Goal: Transaction & Acquisition: Purchase product/service

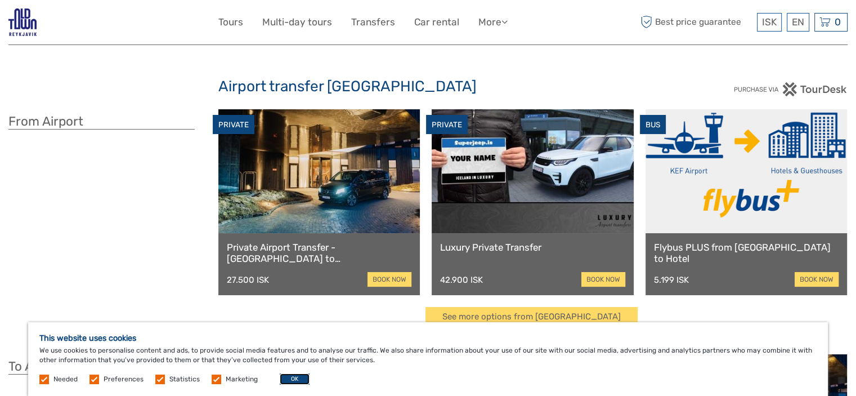
click at [297, 378] on button "OK" at bounding box center [295, 378] width 30 height 11
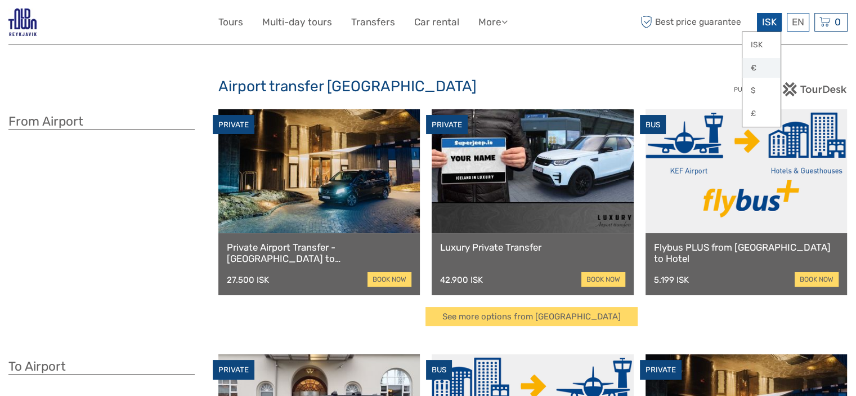
click at [756, 67] on link "€" at bounding box center [762, 68] width 38 height 20
click at [820, 279] on link "book now" at bounding box center [817, 279] width 44 height 15
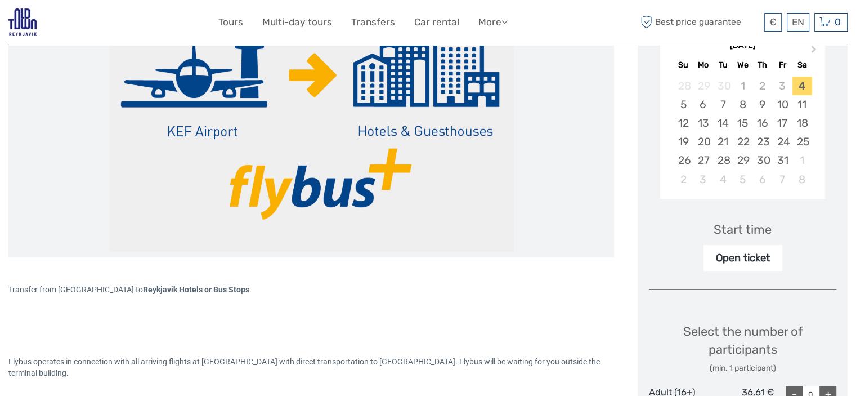
scroll to position [198, 0]
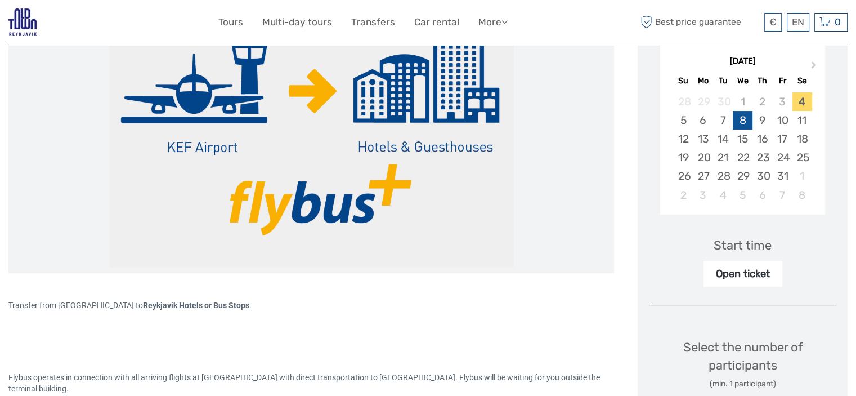
click at [741, 122] on div "8" at bounding box center [743, 120] width 20 height 19
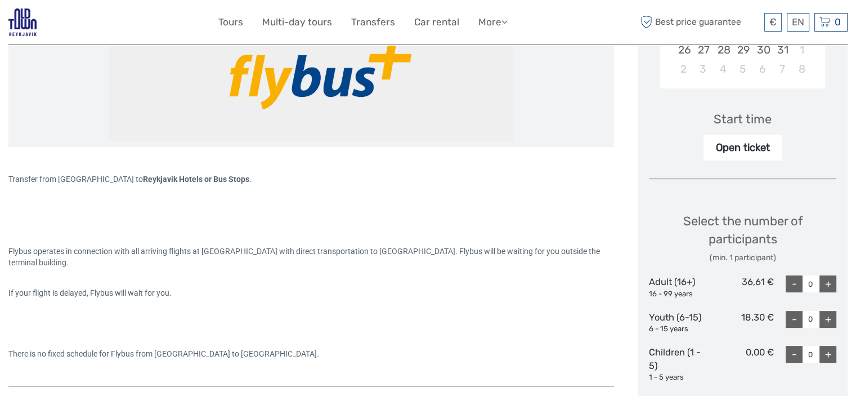
scroll to position [329, 0]
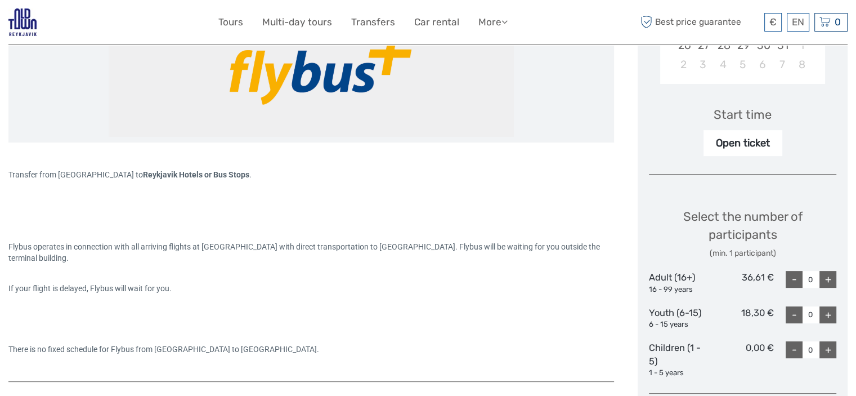
click at [741, 146] on div "Open ticket" at bounding box center [743, 143] width 79 height 26
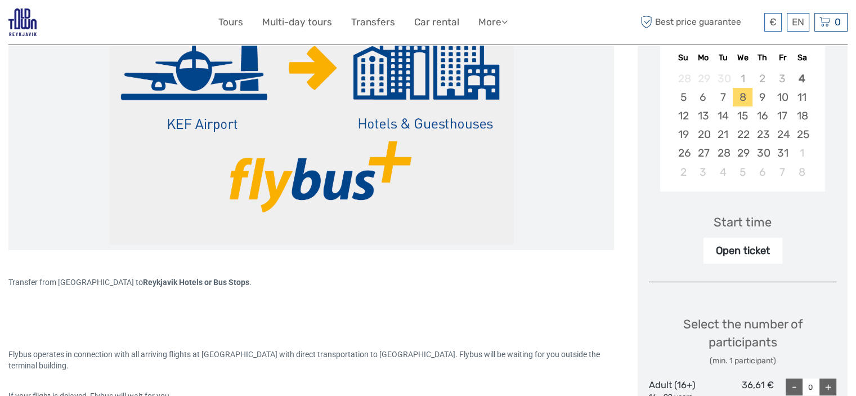
click at [751, 224] on div "Start time" at bounding box center [743, 221] width 58 height 17
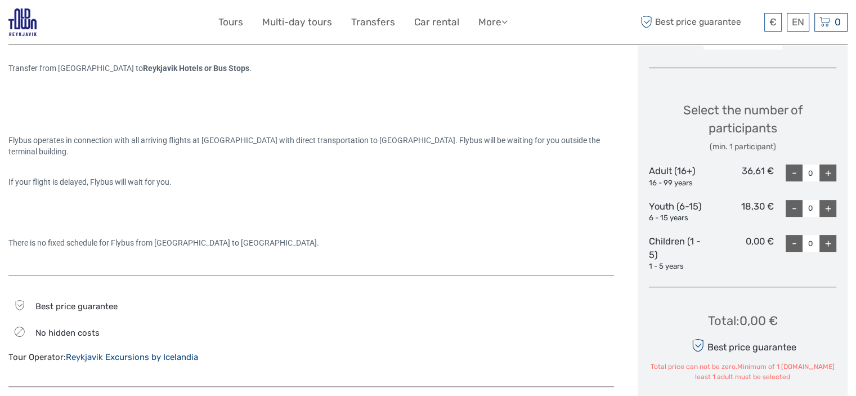
scroll to position [451, 0]
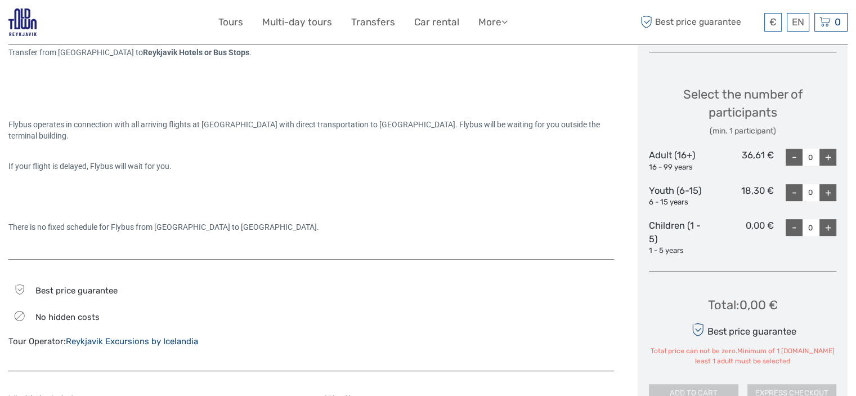
click at [824, 157] on div "+" at bounding box center [828, 157] width 17 height 17
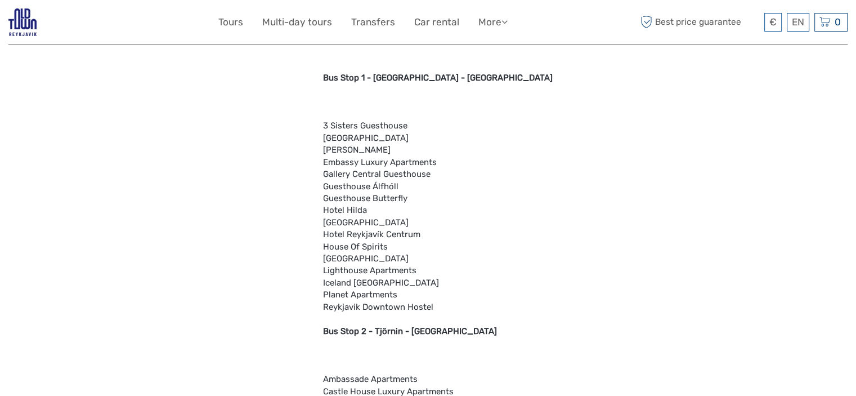
scroll to position [849, 0]
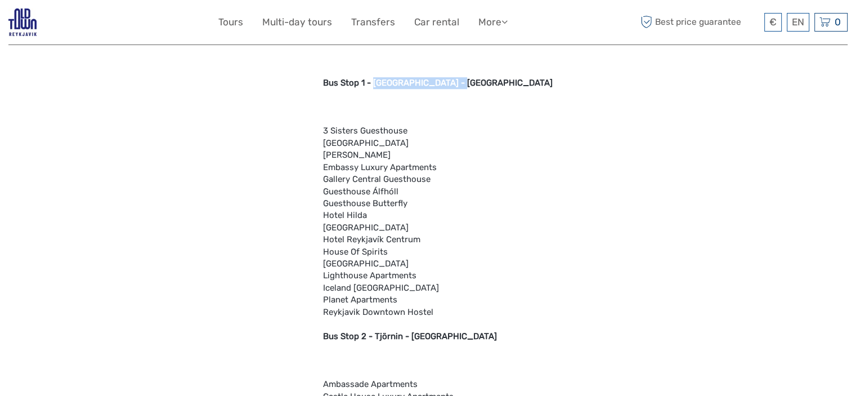
drag, startPoint x: 451, startPoint y: 79, endPoint x: 374, endPoint y: 81, distance: 77.1
copy b "Ráðhúsið - City Hall"
drag, startPoint x: 854, startPoint y: 107, endPoint x: 856, endPoint y: 55, distance: 51.8
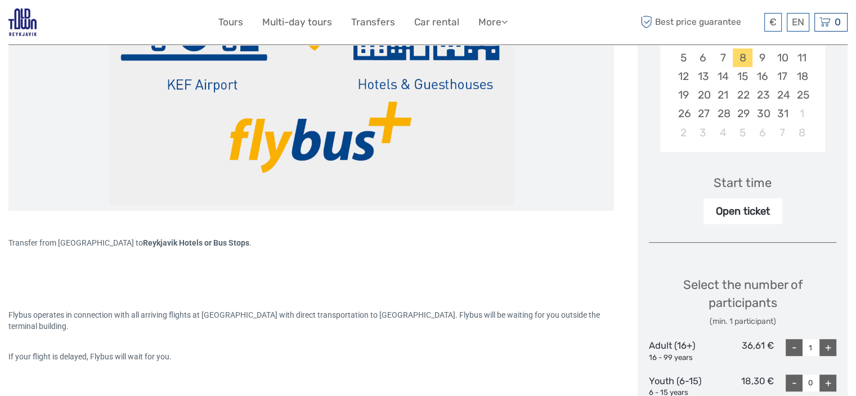
scroll to position [266, 0]
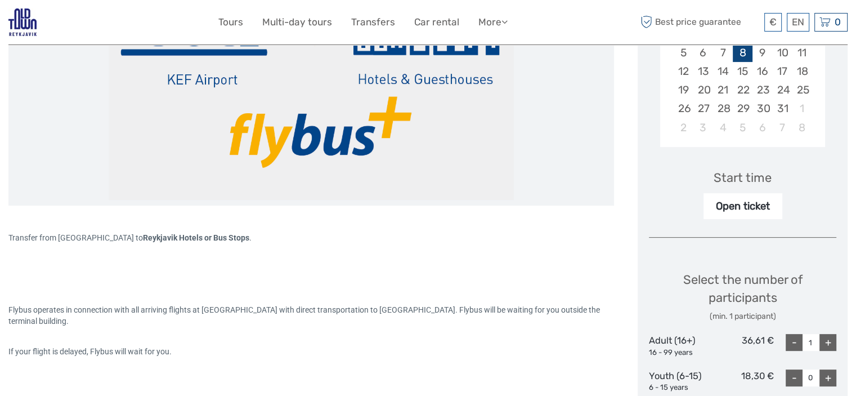
click at [739, 52] on div "8" at bounding box center [743, 52] width 20 height 19
click at [828, 337] on div "+" at bounding box center [828, 342] width 17 height 17
click at [792, 343] on div "-" at bounding box center [794, 342] width 17 height 17
type input "1"
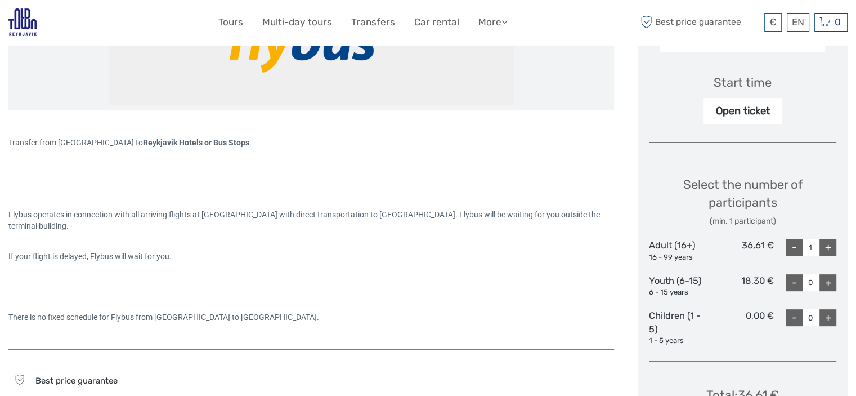
scroll to position [356, 0]
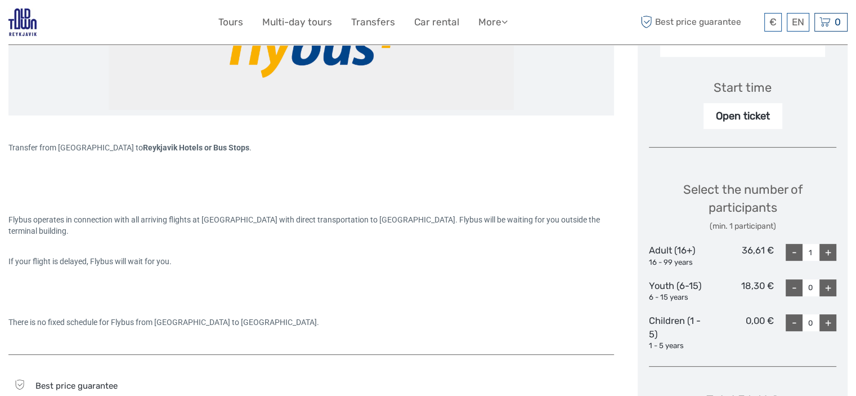
click at [742, 111] on div "Open ticket" at bounding box center [743, 116] width 79 height 26
click at [753, 86] on div "Start time" at bounding box center [743, 87] width 58 height 17
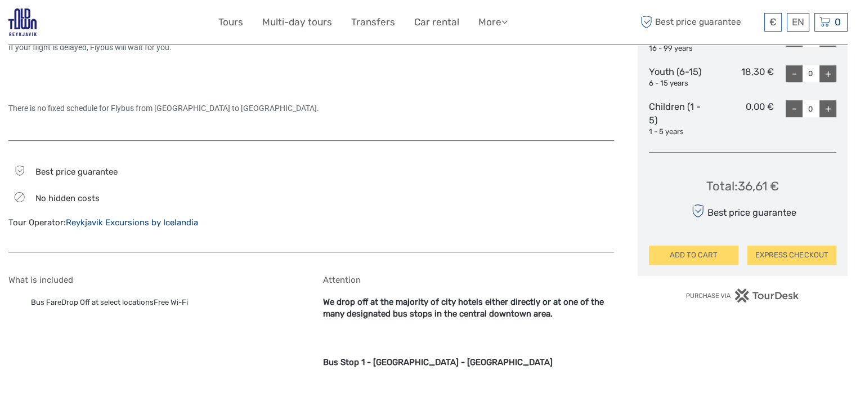
scroll to position [575, 0]
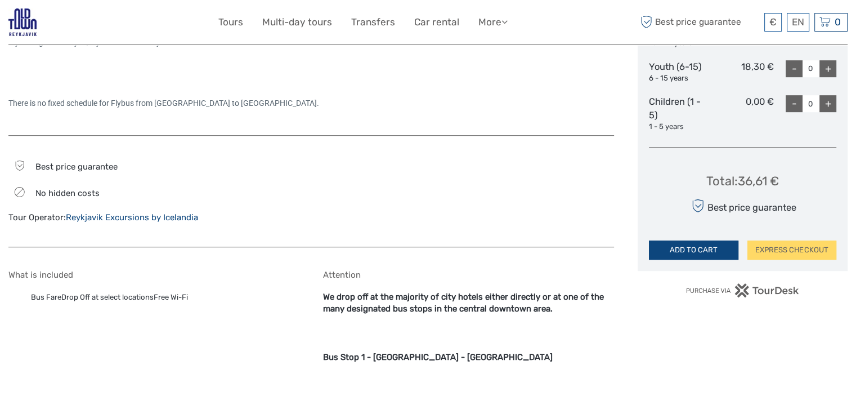
click at [707, 256] on button "ADD TO CART" at bounding box center [693, 249] width 89 height 19
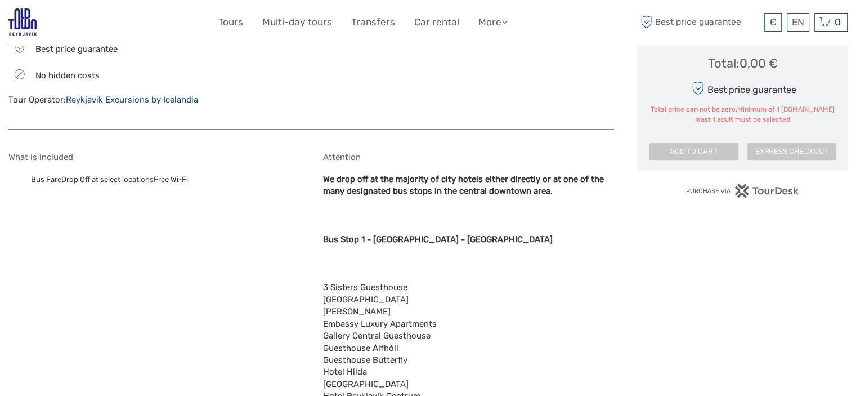
scroll to position [1039, 0]
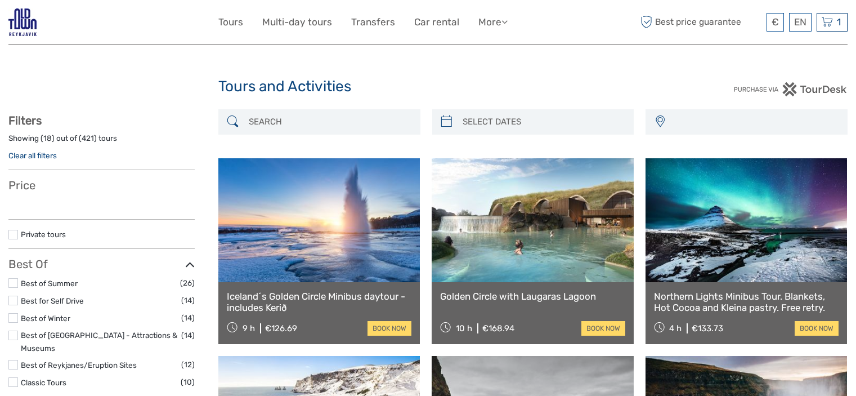
select select
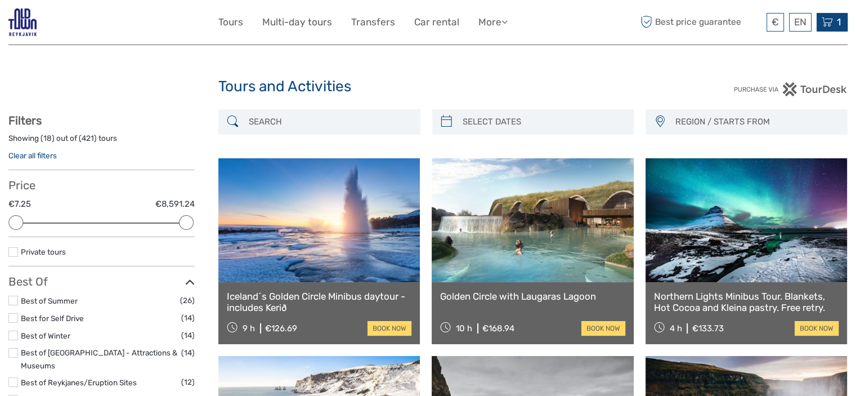
click at [834, 22] on div "1 Items Flybus PLUS from [GEOGRAPHIC_DATA] to Hotel 1x Adult (16+) [DATE] 12:00…" at bounding box center [832, 22] width 31 height 19
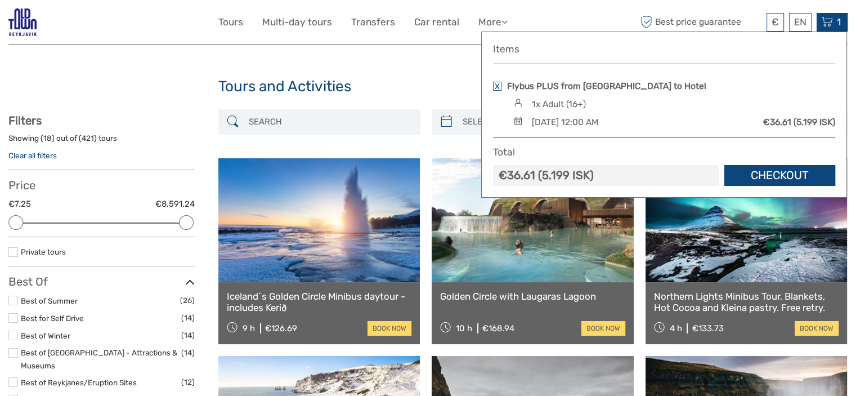
click at [768, 180] on link "Checkout" at bounding box center [780, 175] width 111 height 21
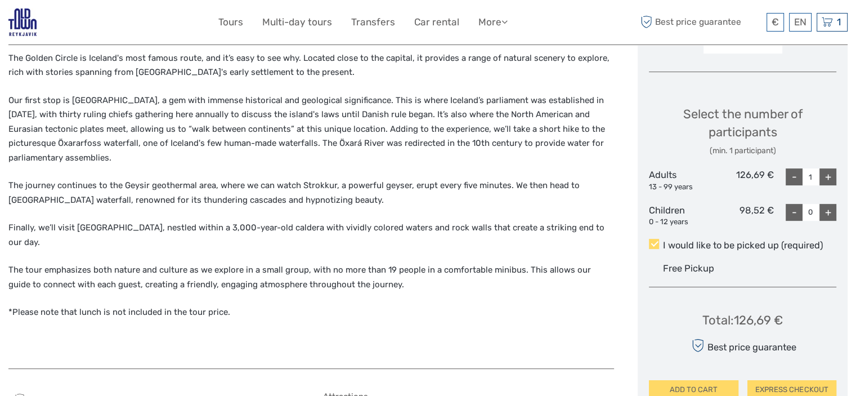
scroll to position [382, 0]
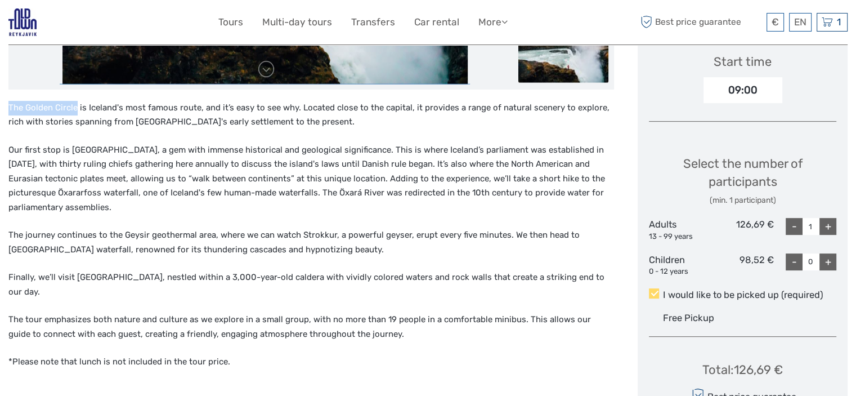
drag, startPoint x: 77, startPoint y: 107, endPoint x: 6, endPoint y: 101, distance: 71.8
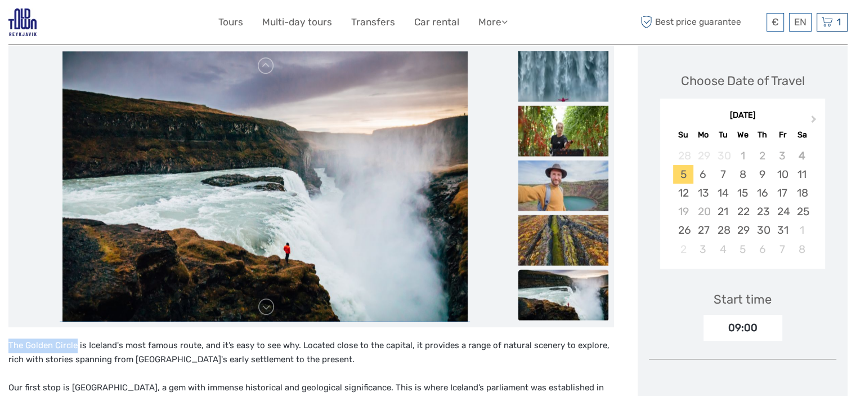
scroll to position [137, 0]
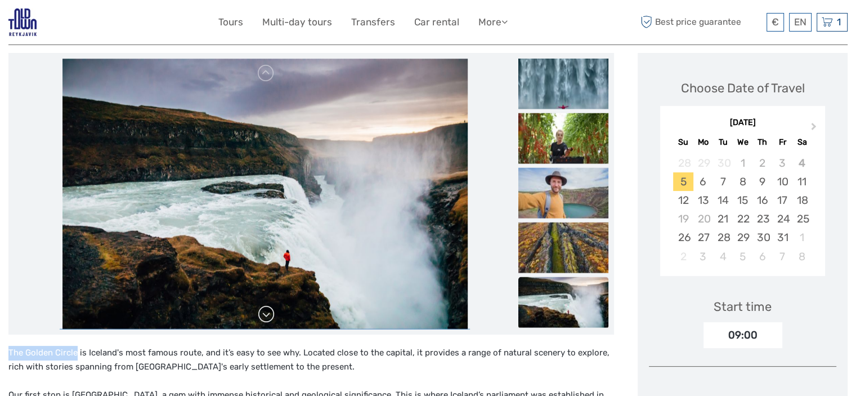
click at [266, 312] on link at bounding box center [266, 314] width 18 height 18
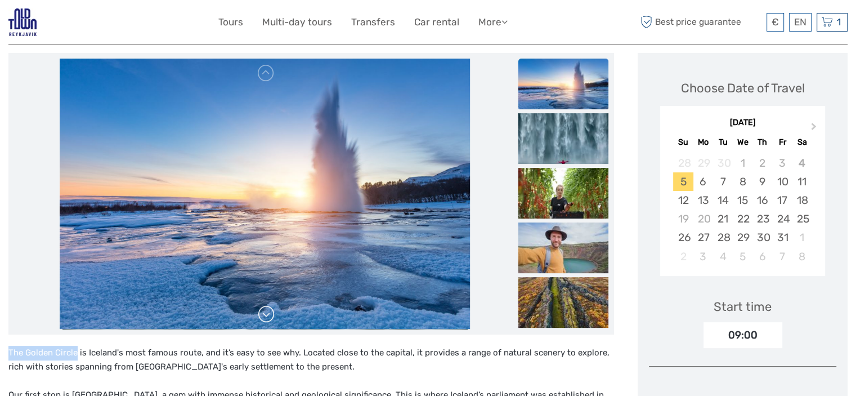
click at [266, 312] on link at bounding box center [266, 314] width 18 height 18
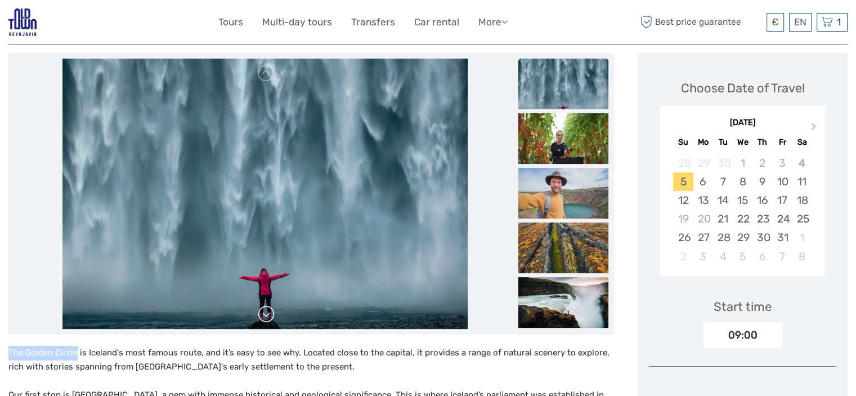
click at [266, 312] on link at bounding box center [266, 314] width 18 height 18
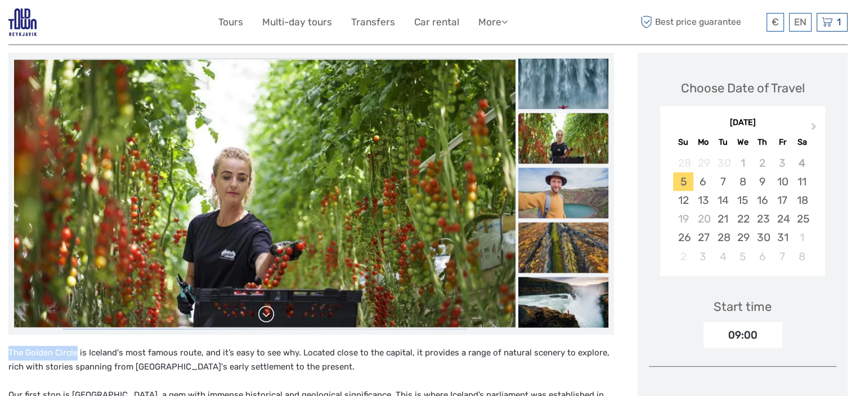
click at [266, 312] on link at bounding box center [266, 314] width 18 height 18
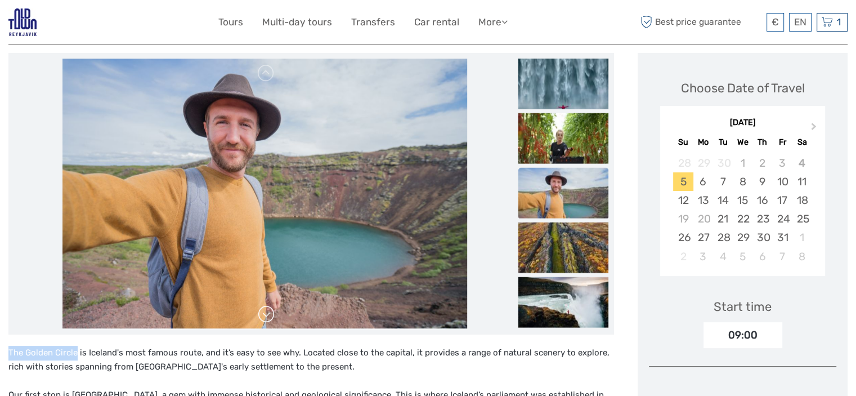
click at [266, 312] on link at bounding box center [266, 314] width 18 height 18
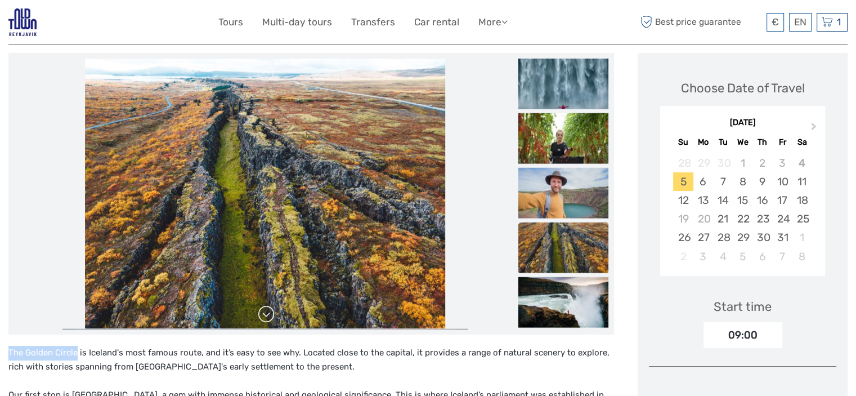
click at [266, 312] on link at bounding box center [266, 314] width 18 height 18
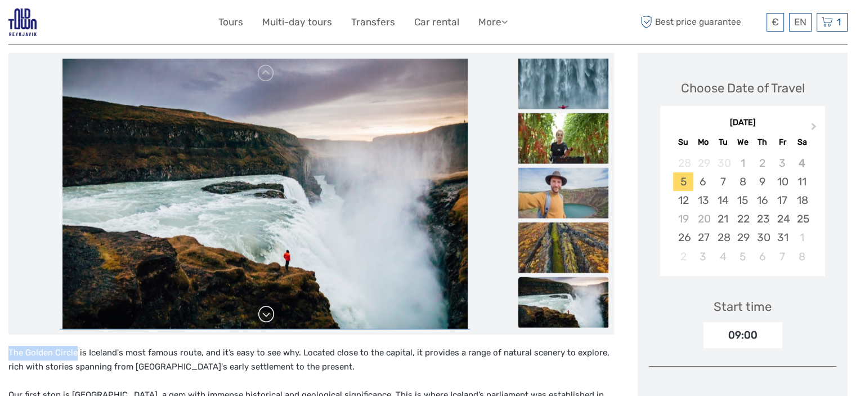
click at [266, 312] on link at bounding box center [266, 314] width 18 height 18
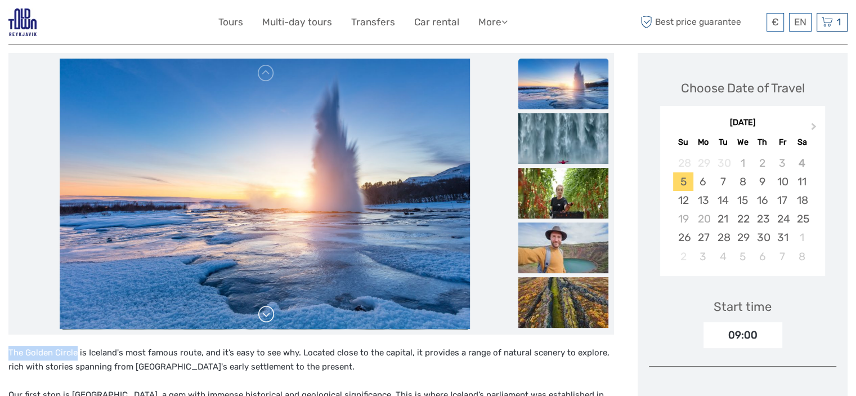
click at [266, 312] on link at bounding box center [266, 314] width 18 height 18
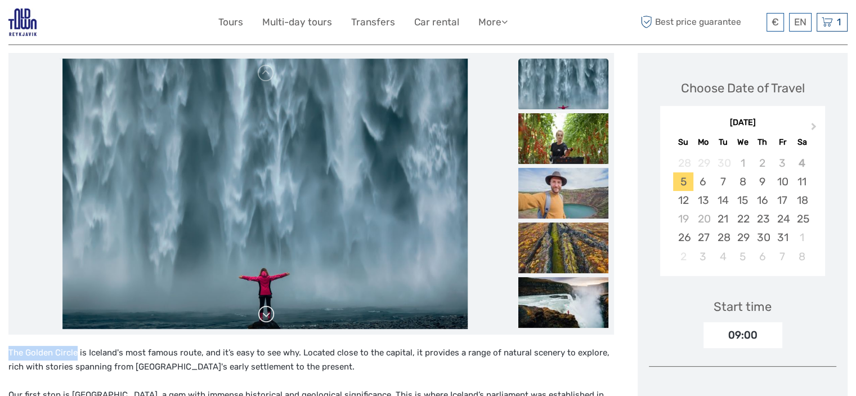
click at [266, 312] on link at bounding box center [266, 314] width 18 height 18
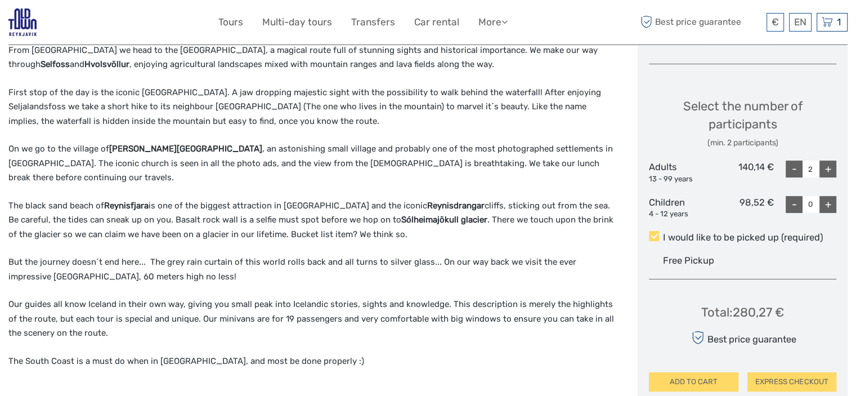
scroll to position [437, 0]
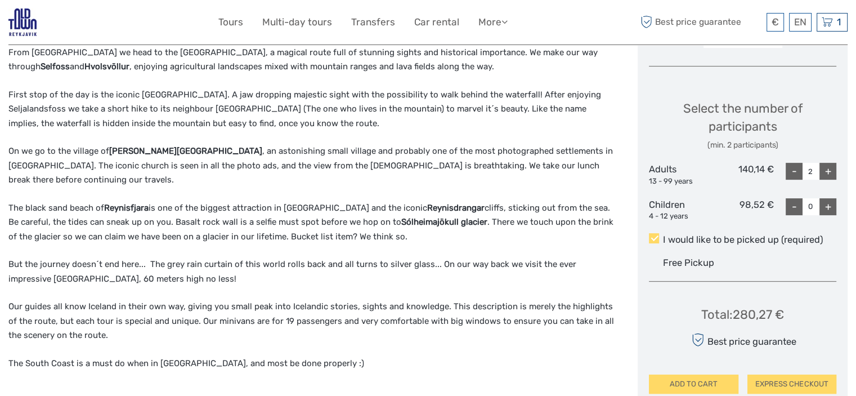
click at [790, 169] on div "-" at bounding box center [794, 171] width 17 height 17
type input "1"
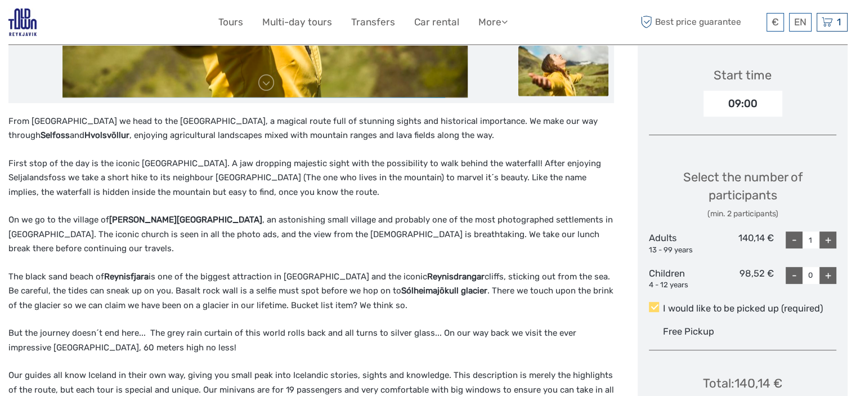
scroll to position [372, 0]
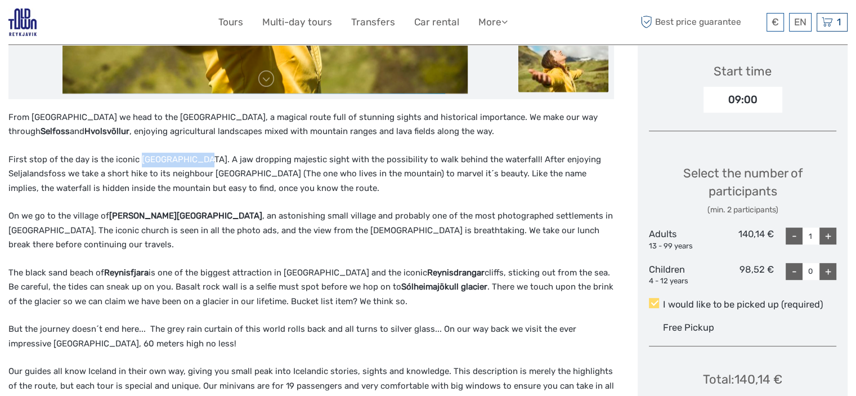
drag, startPoint x: 193, startPoint y: 160, endPoint x: 138, endPoint y: 158, distance: 54.7
click at [138, 158] on p "First stop of the day is the iconic Seljalandsfoss. A jaw dropping majestic sig…" at bounding box center [311, 174] width 606 height 43
drag, startPoint x: 149, startPoint y: 258, endPoint x: 106, endPoint y: 256, distance: 42.8
click at [106, 266] on p "The black sand beach of Reynisfjara is one of the biggest attraction in Iceland…" at bounding box center [311, 287] width 606 height 43
copy strong "Reynisfjara"
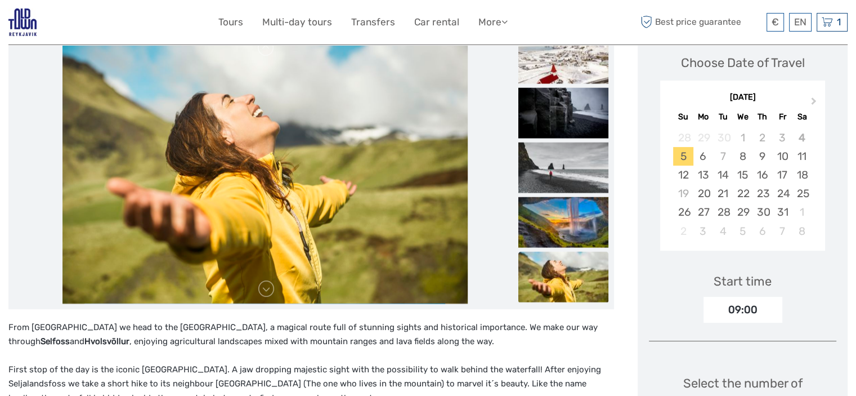
scroll to position [140, 0]
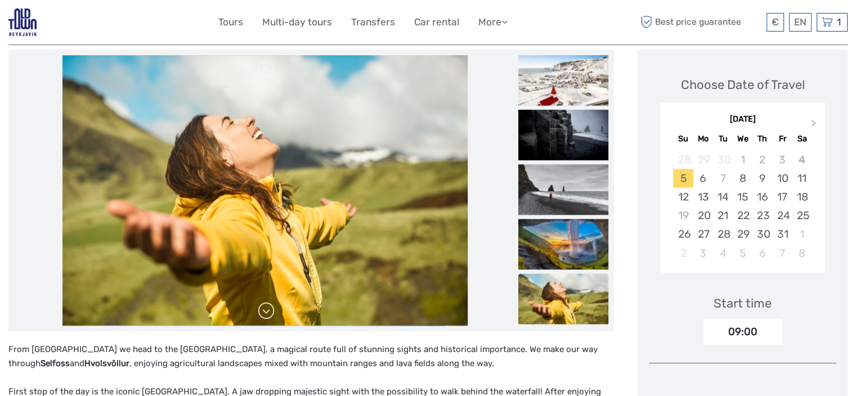
click at [262, 310] on link at bounding box center [266, 311] width 18 height 18
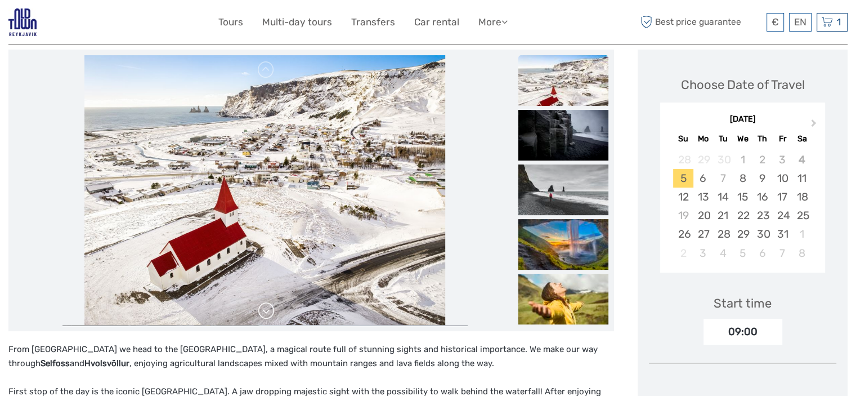
click at [262, 310] on link at bounding box center [266, 311] width 18 height 18
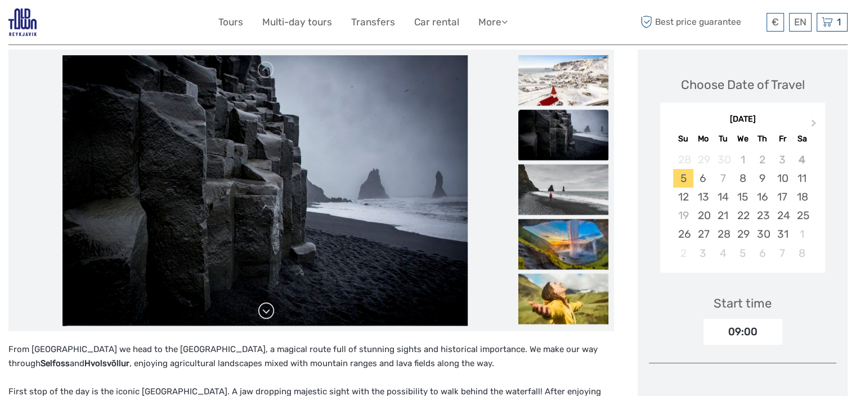
click at [262, 310] on link at bounding box center [266, 311] width 18 height 18
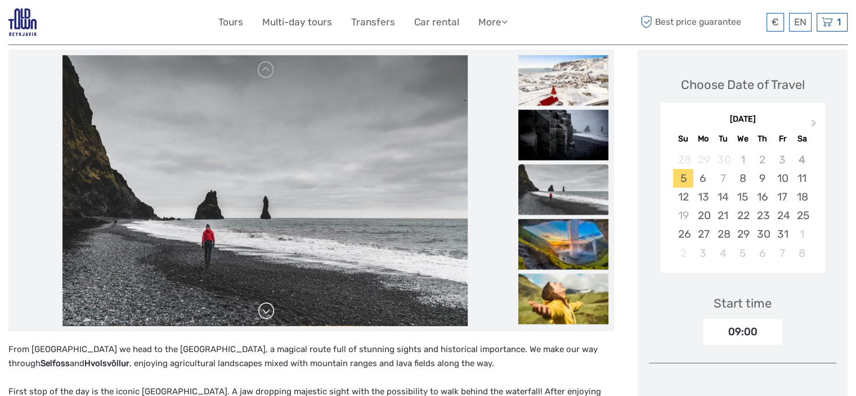
click at [262, 310] on link at bounding box center [266, 311] width 18 height 18
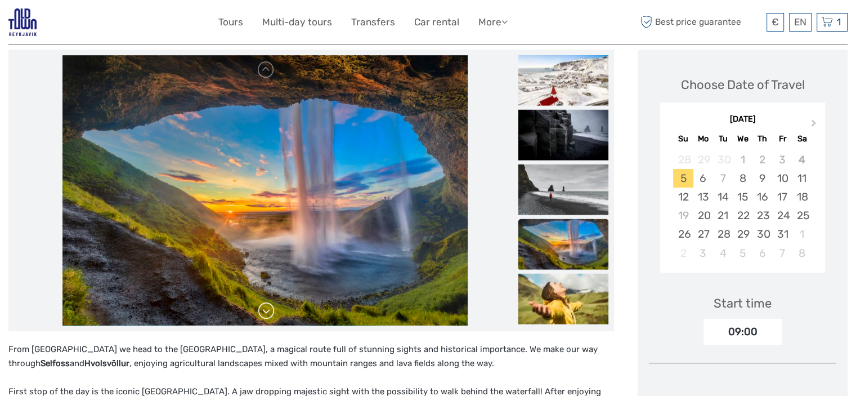
click at [262, 310] on link at bounding box center [266, 311] width 18 height 18
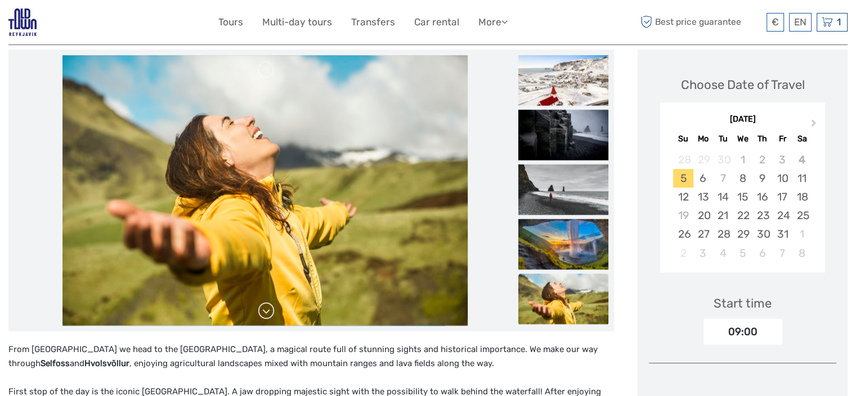
click at [262, 310] on link at bounding box center [266, 311] width 18 height 18
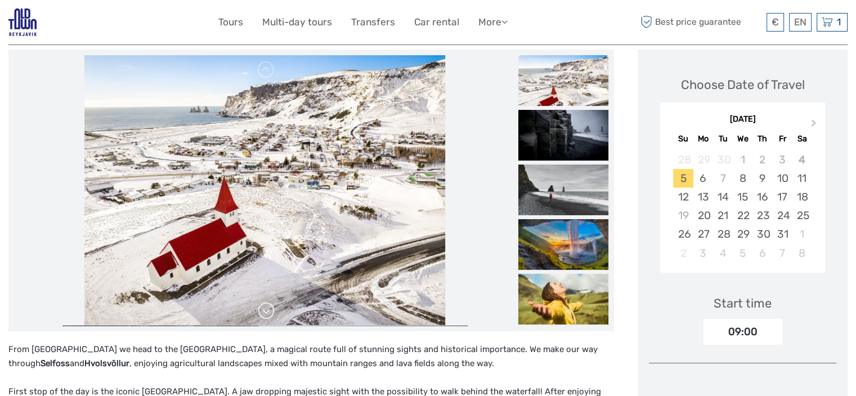
click at [262, 310] on link at bounding box center [266, 311] width 18 height 18
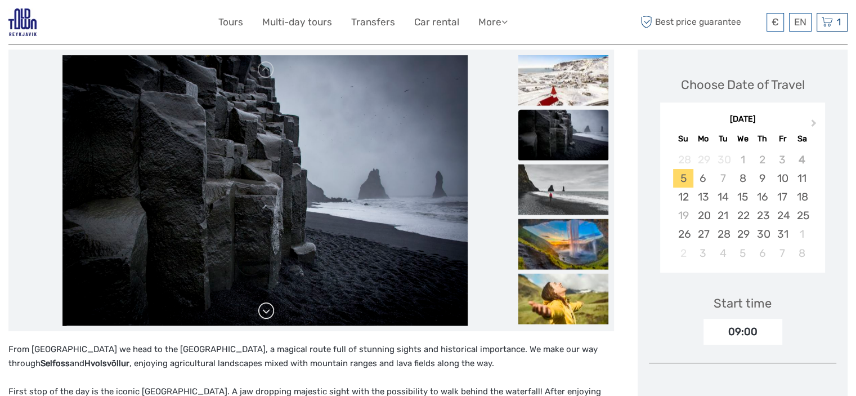
click at [262, 310] on link at bounding box center [266, 311] width 18 height 18
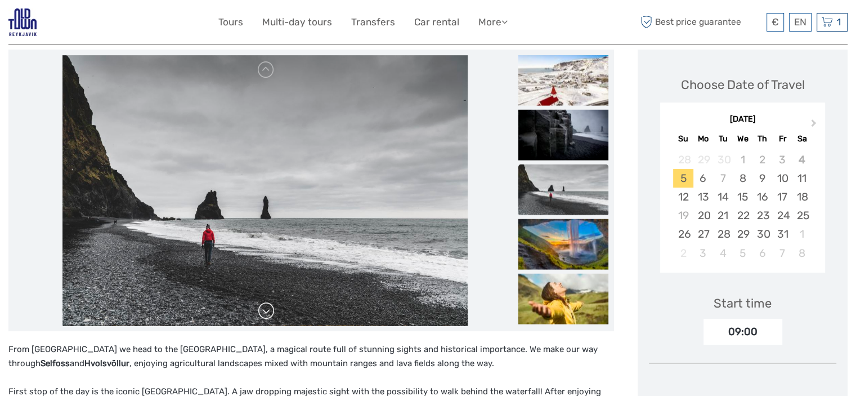
click at [262, 310] on link at bounding box center [266, 311] width 18 height 18
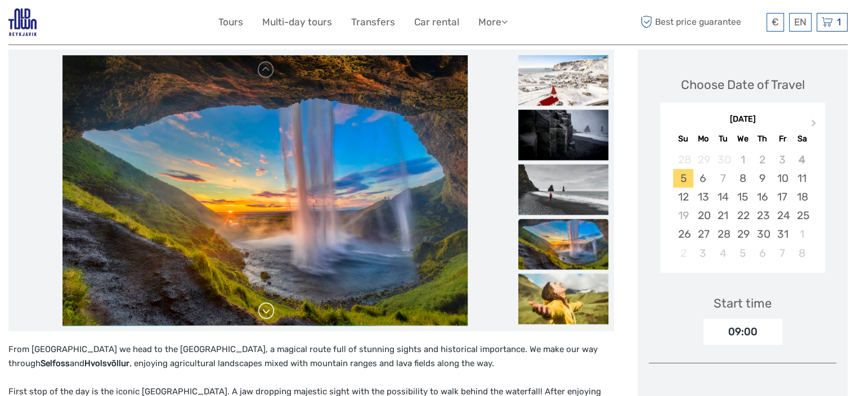
click at [262, 310] on link at bounding box center [266, 311] width 18 height 18
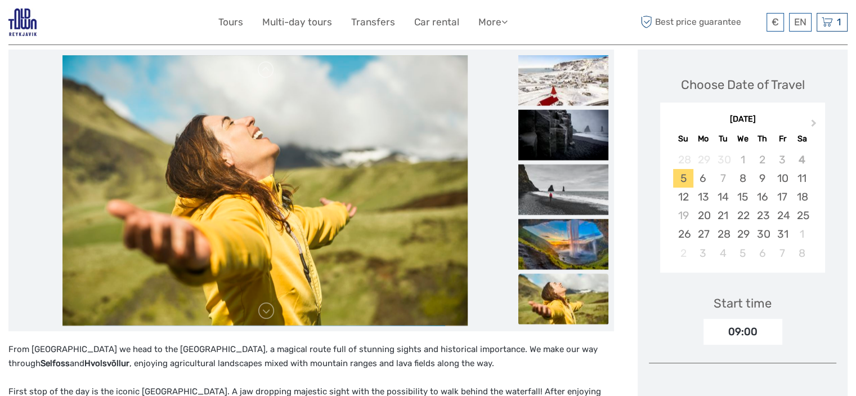
scroll to position [0, 0]
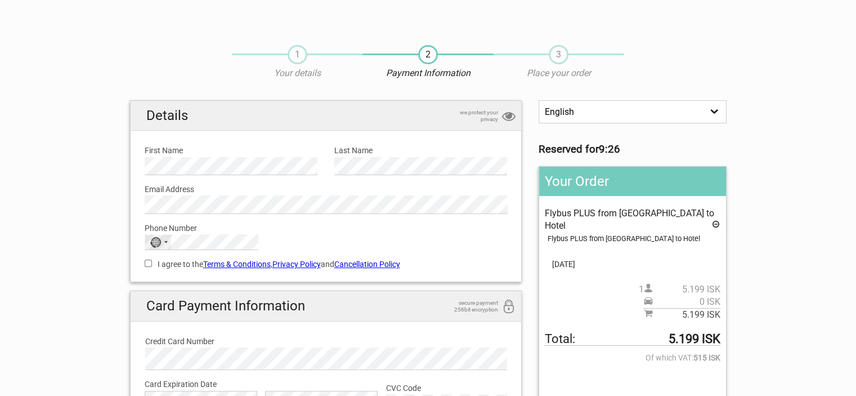
click at [167, 241] on div "Selected country" at bounding box center [165, 242] width 3 height 2
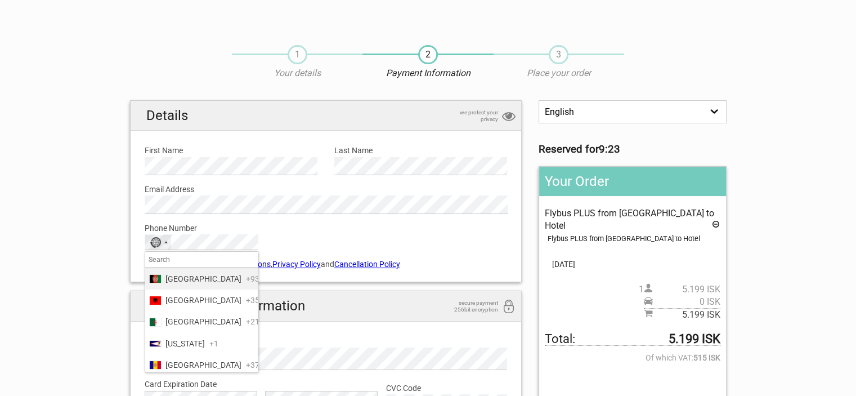
type input "ö"
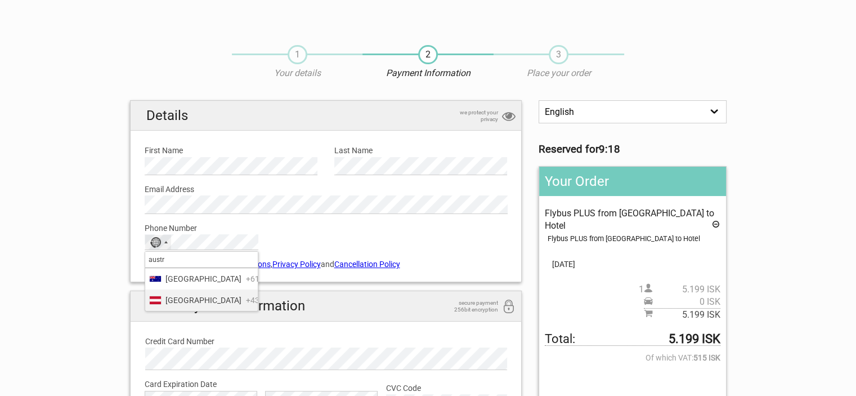
type input "austr"
click at [246, 294] on span "+43" at bounding box center [253, 300] width 14 height 12
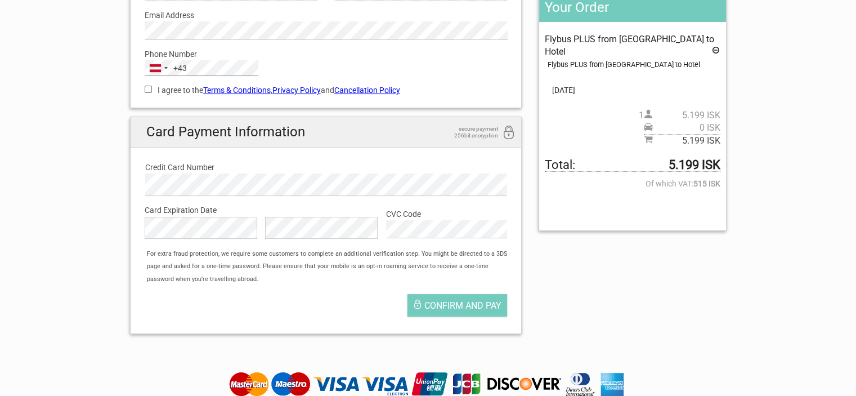
scroll to position [176, 0]
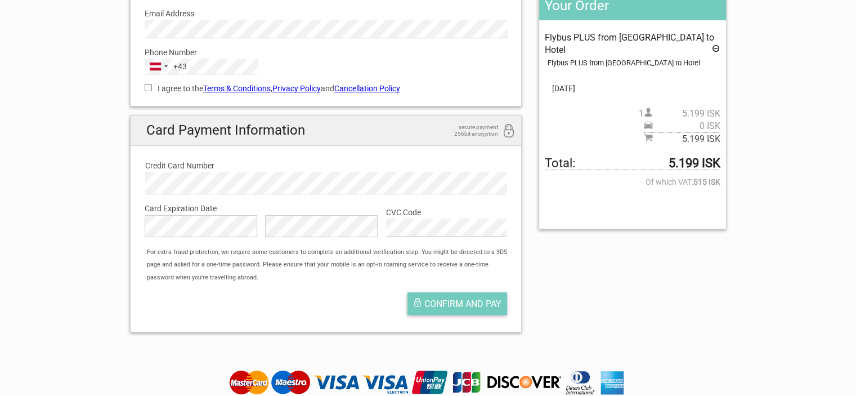
click at [470, 307] on span "Confirm and pay" at bounding box center [462, 303] width 77 height 11
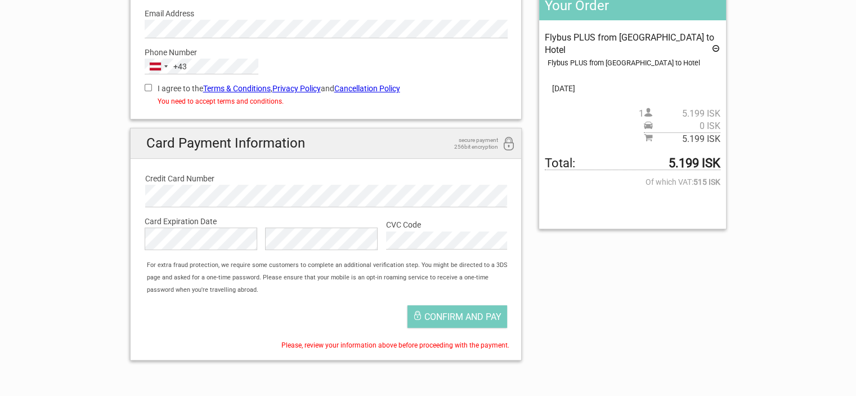
click at [150, 86] on input "I agree to the Terms & Conditions , Privacy Policy and Cancellation Policy" at bounding box center [148, 87] width 7 height 7
checkbox input "true"
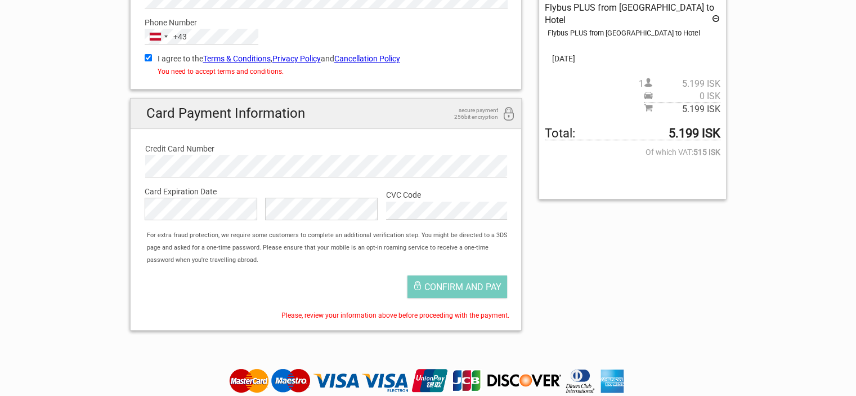
scroll to position [208, 0]
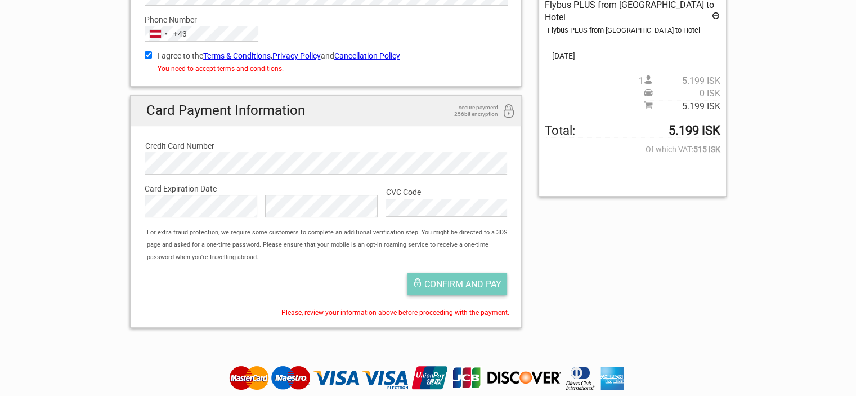
click at [466, 288] on button "Confirm and pay" at bounding box center [458, 283] width 100 height 23
